Goal: Transaction & Acquisition: Purchase product/service

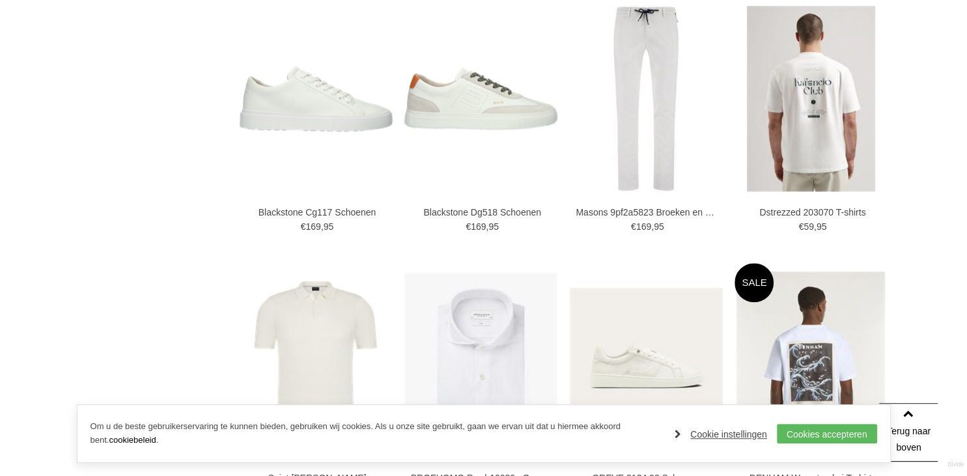
scroll to position [962, 0]
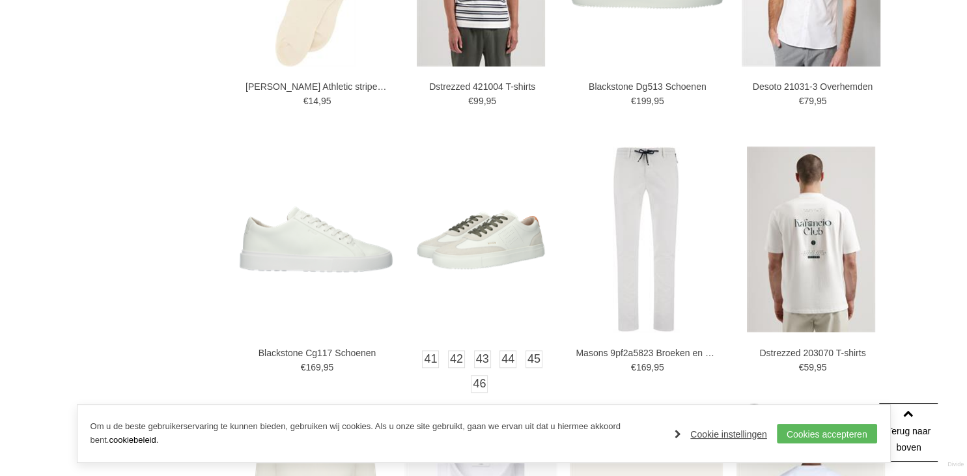
click at [496, 253] on img at bounding box center [480, 239] width 153 height 153
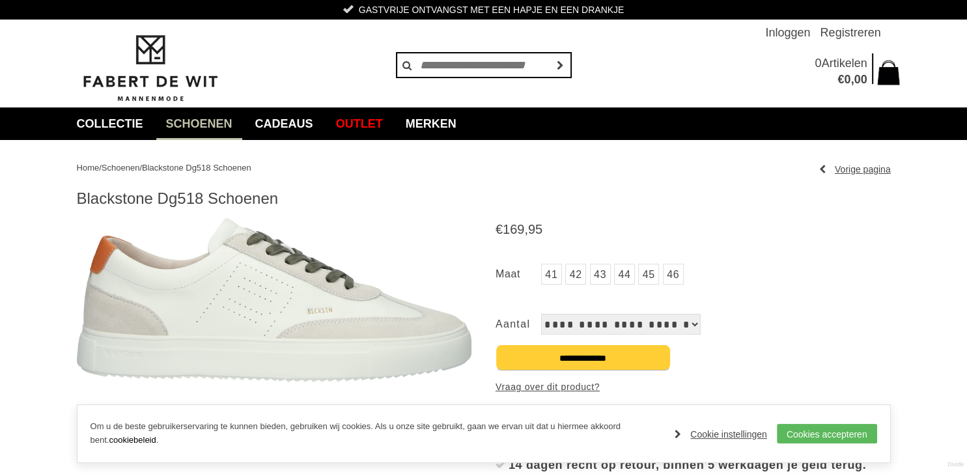
click at [592, 269] on link "43" at bounding box center [600, 274] width 21 height 21
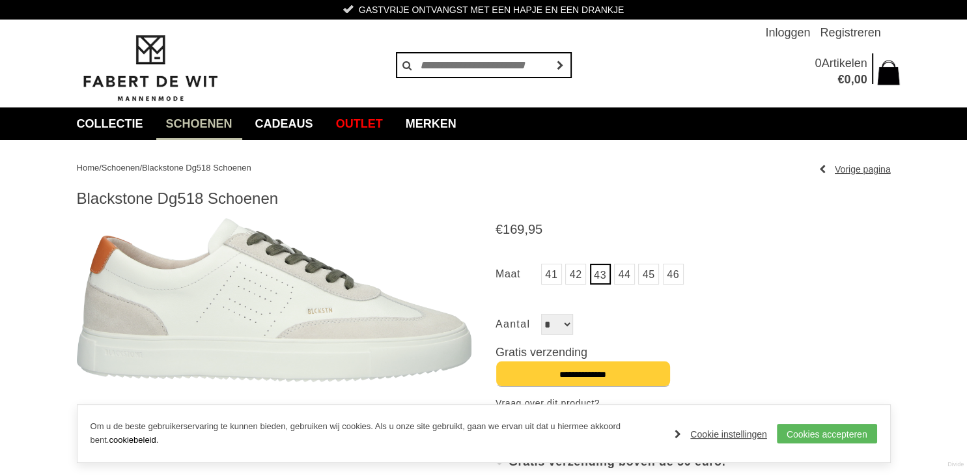
click at [602, 331] on div "Aantal * *" at bounding box center [692, 324] width 395 height 21
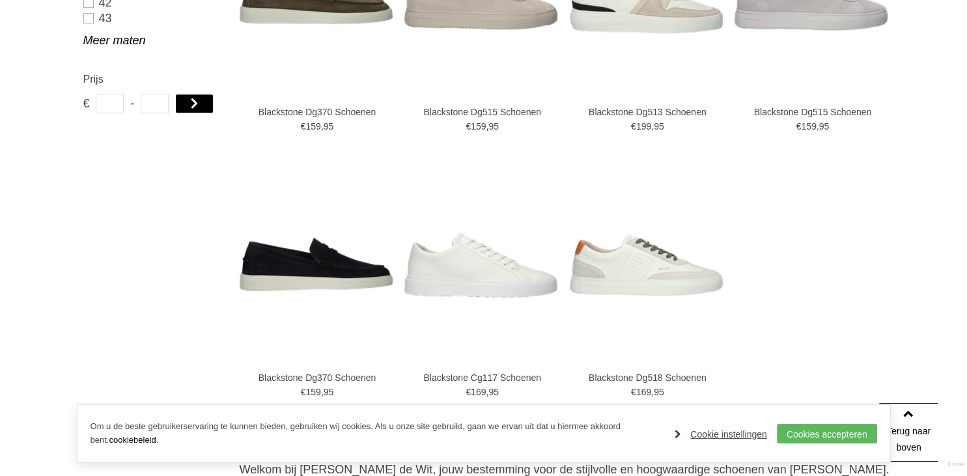
scroll to position [721, 0]
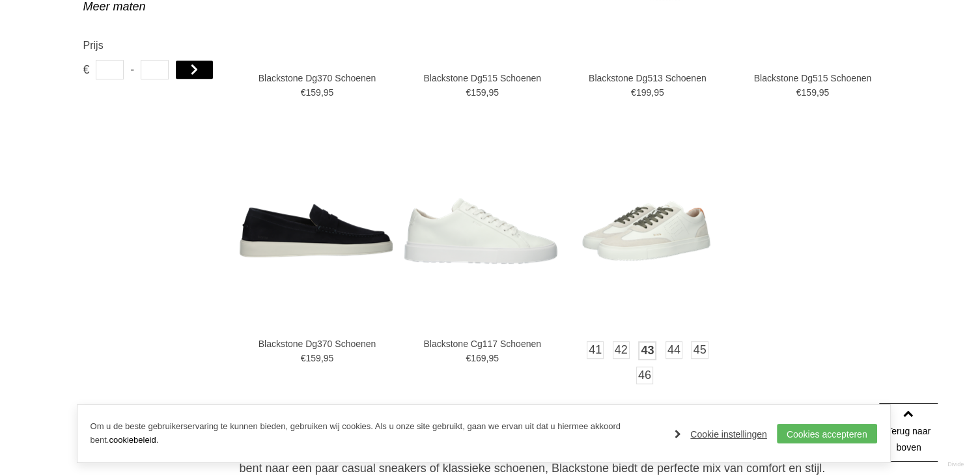
click at [648, 351] on link "43" at bounding box center [647, 350] width 18 height 19
